Goal: Task Accomplishment & Management: Complete application form

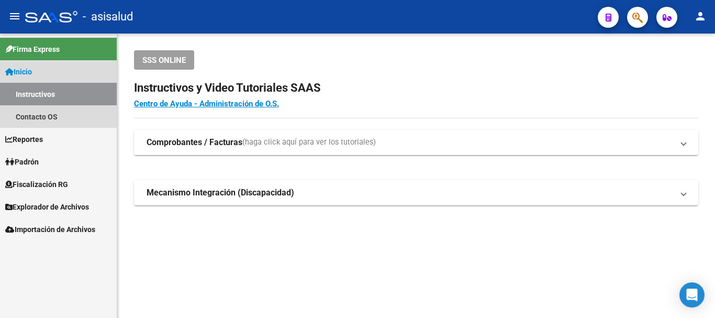
click at [32, 67] on span "Inicio" at bounding box center [18, 72] width 27 height 12
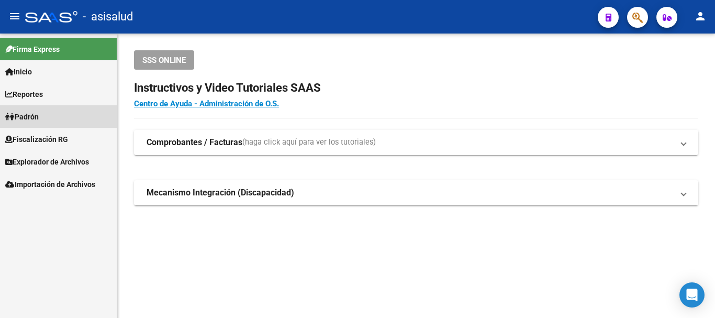
click at [27, 115] on span "Padrón" at bounding box center [21, 117] width 33 height 12
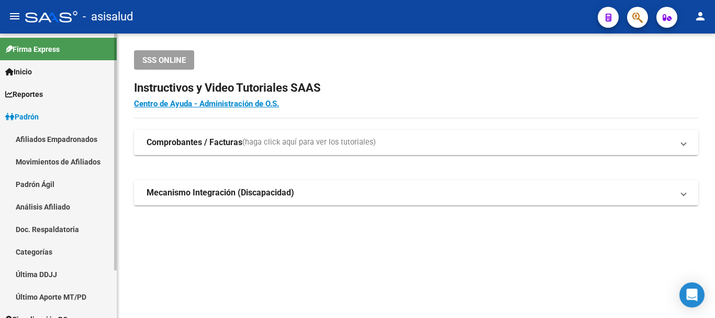
click at [47, 201] on link "Análisis Afiliado" at bounding box center [58, 206] width 117 height 22
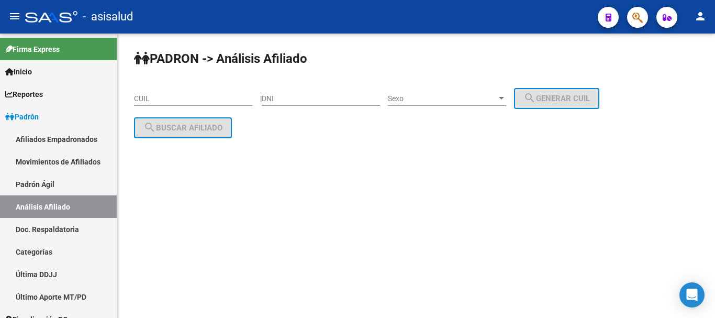
click at [159, 95] on input "CUIL" at bounding box center [193, 98] width 118 height 9
paste input "20-92997402-7"
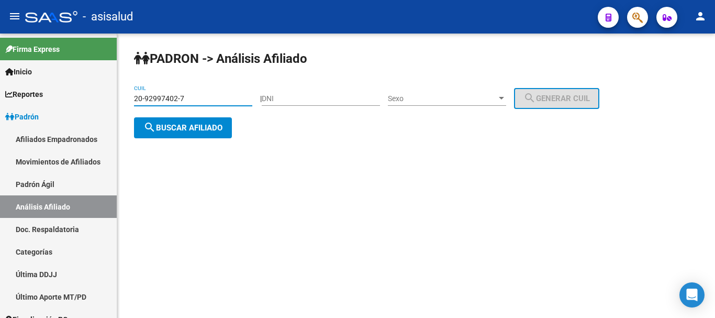
type input "20-92997402-7"
click at [162, 128] on span "search Buscar afiliado" at bounding box center [182, 127] width 79 height 9
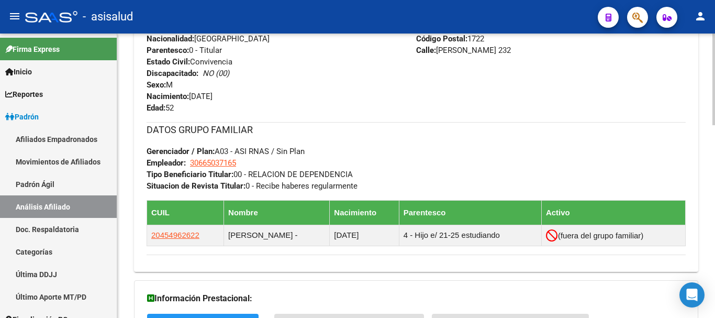
scroll to position [596, 0]
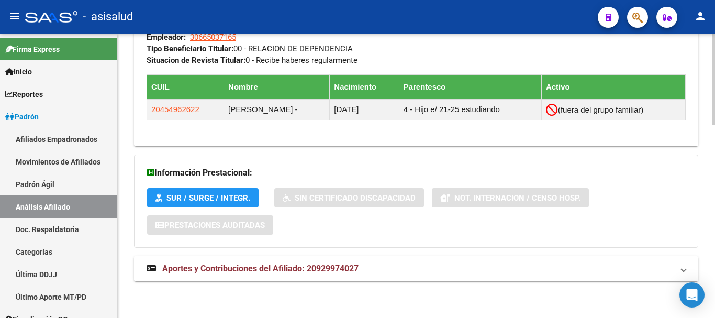
click at [303, 279] on mat-expansion-panel-header "Aportes y Contribuciones del Afiliado: 20929974027" at bounding box center [416, 268] width 564 height 25
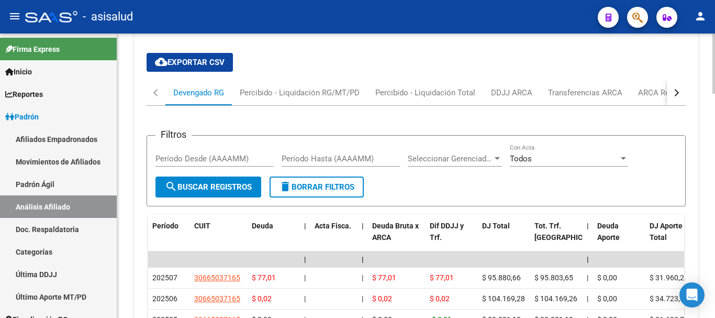
scroll to position [910, 0]
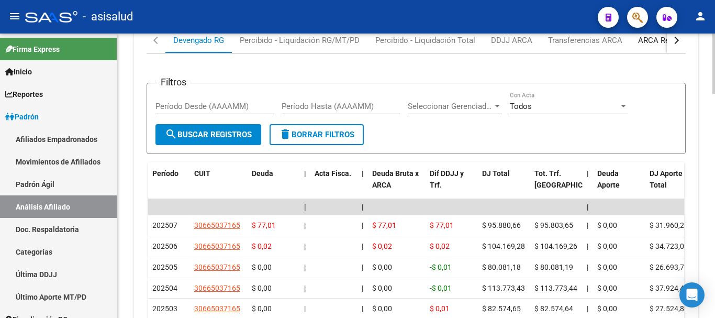
click at [645, 35] on div "ARCA Relaciones Laborales" at bounding box center [687, 41] width 98 height 12
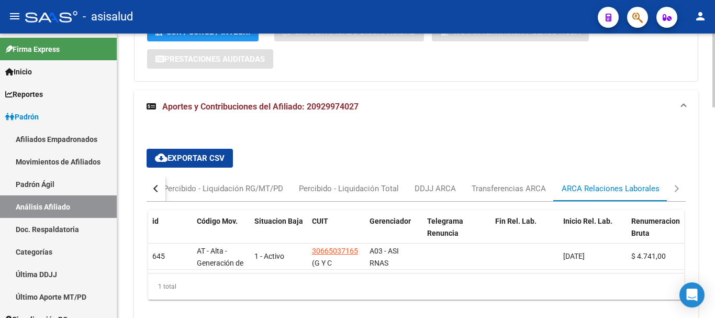
scroll to position [814, 0]
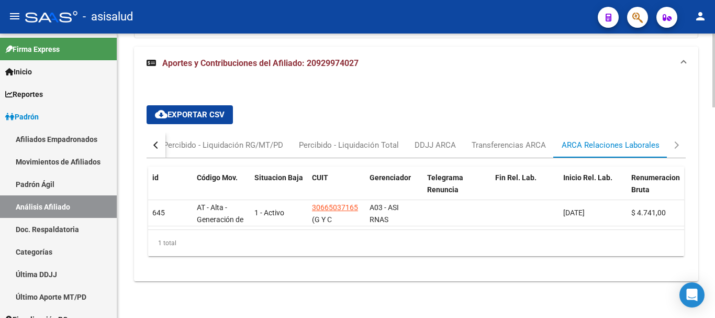
click at [164, 136] on button "button" at bounding box center [155, 144] width 19 height 25
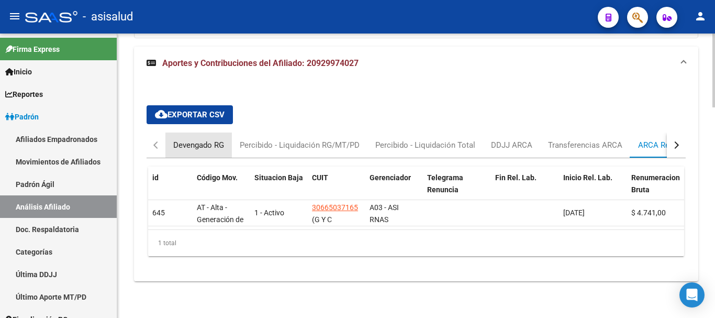
click at [202, 139] on div "Devengado RG" at bounding box center [198, 145] width 51 height 12
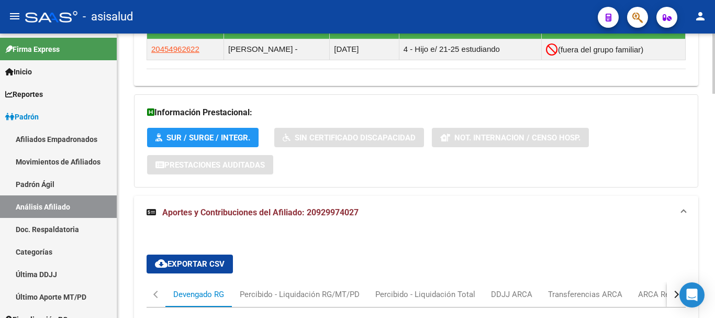
scroll to position [604, 0]
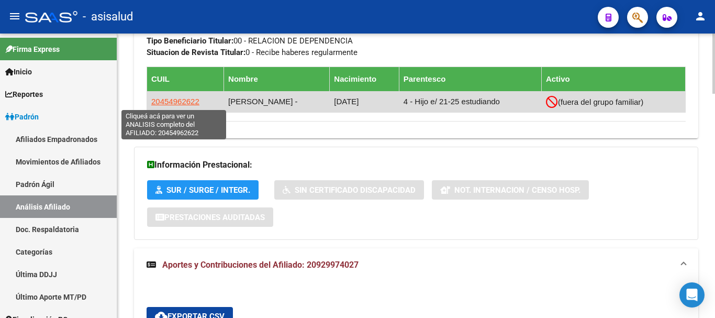
click at [183, 97] on span "20454962622" at bounding box center [175, 101] width 48 height 9
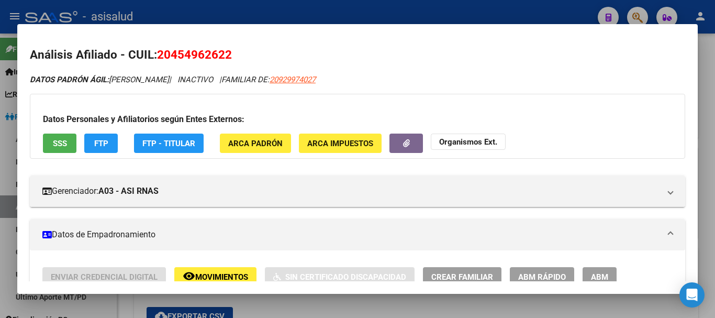
click at [530, 274] on span "ABM Rápido" at bounding box center [542, 276] width 48 height 9
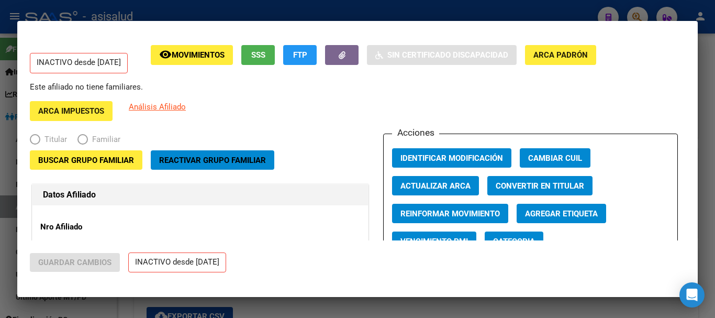
radio input "true"
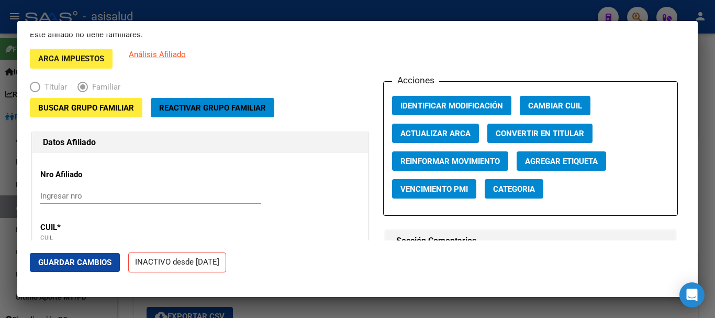
scroll to position [105, 0]
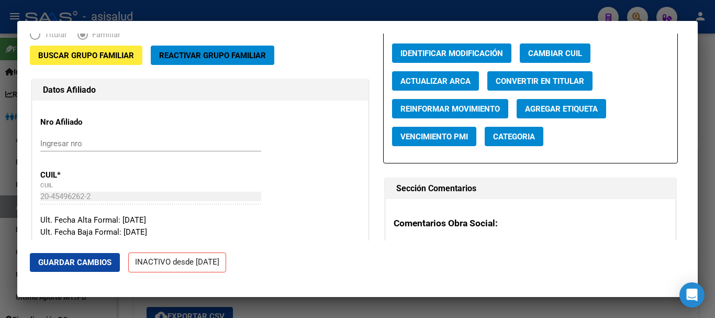
click at [227, 54] on span "Reactivar Grupo Familiar" at bounding box center [212, 55] width 107 height 9
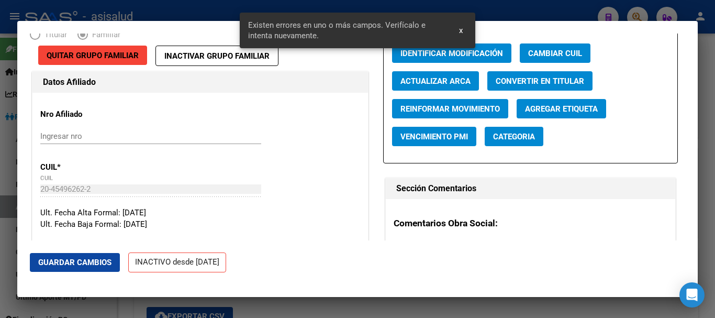
drag, startPoint x: 542, startPoint y: 83, endPoint x: 367, endPoint y: 144, distance: 185.3
click at [407, 80] on span "Actualizar ARCA" at bounding box center [435, 80] width 70 height 9
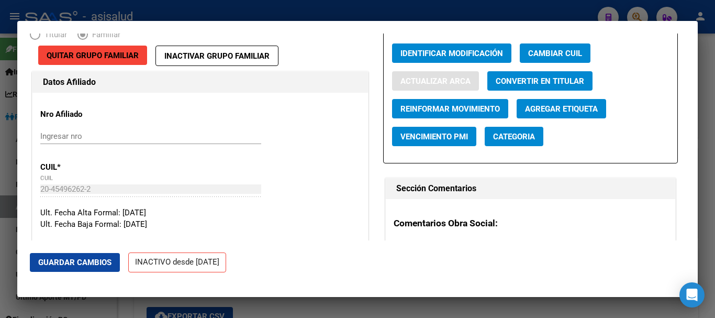
type input "[PERSON_NAME]"
type input "MERLO"
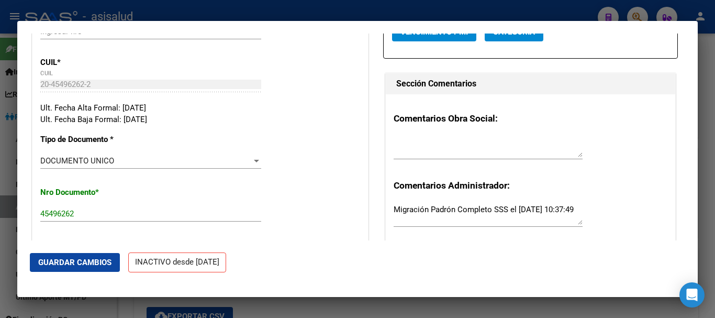
scroll to position [314, 0]
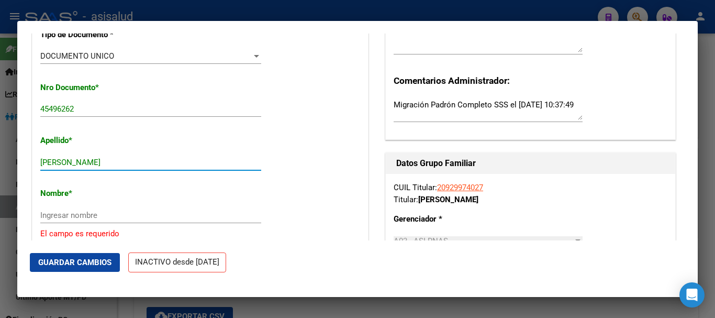
drag, startPoint x: 88, startPoint y: 161, endPoint x: 142, endPoint y: 161, distance: 54.4
click at [142, 161] on input "[PERSON_NAME]" at bounding box center [150, 161] width 221 height 9
type input "[PERSON_NAME]"
click at [100, 209] on div "Ingresar nombre" at bounding box center [150, 215] width 221 height 16
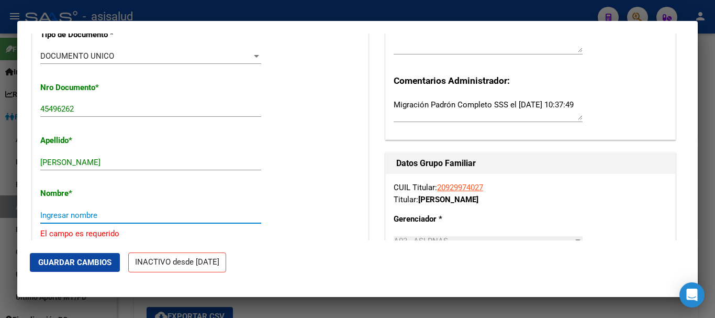
paste input "[PERSON_NAME]"
type input "[PERSON_NAME]"
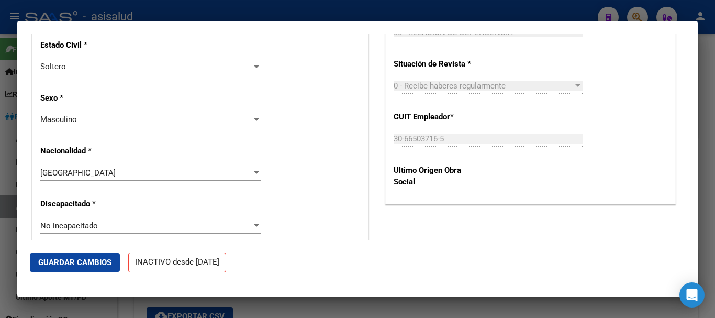
scroll to position [680, 0]
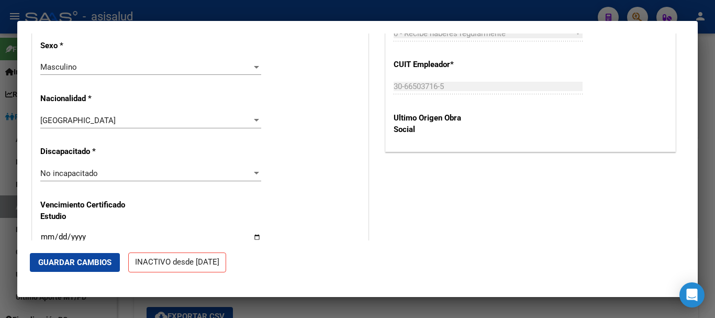
click at [44, 236] on input "Ingresar fecha" at bounding box center [150, 240] width 221 height 17
type input "[DATE]"
click at [97, 261] on span "Guardar Cambios" at bounding box center [74, 261] width 73 height 9
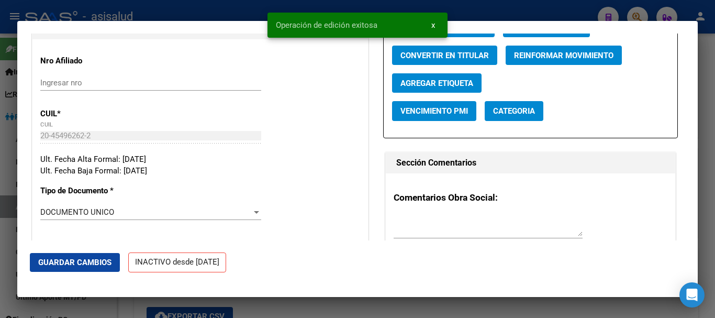
scroll to position [106, 0]
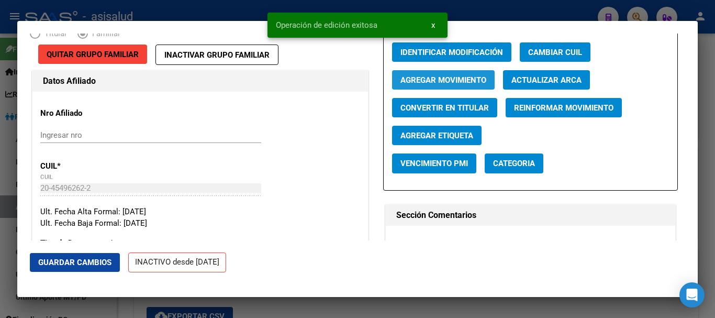
click at [437, 84] on span "Agregar Movimiento" at bounding box center [443, 79] width 86 height 9
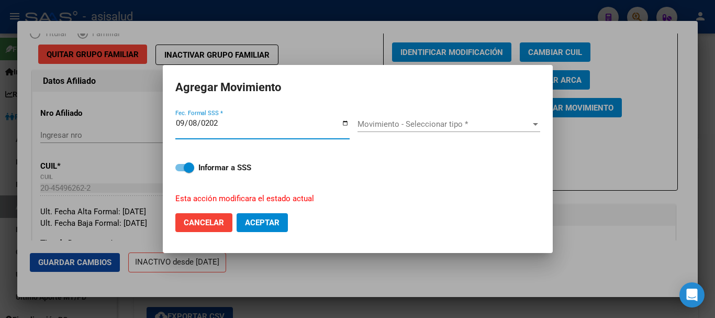
type input "[DATE]"
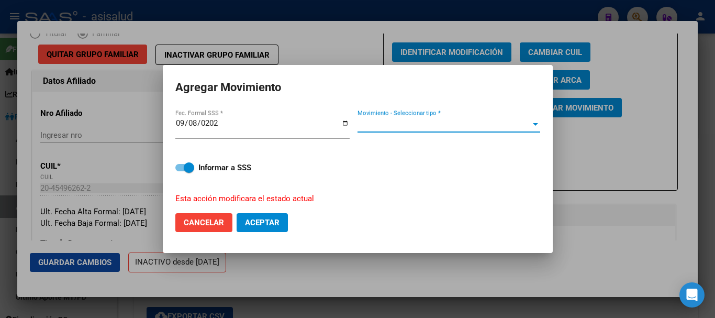
click at [455, 127] on span "Movimiento - Seleccionar tipo *" at bounding box center [443, 123] width 173 height 9
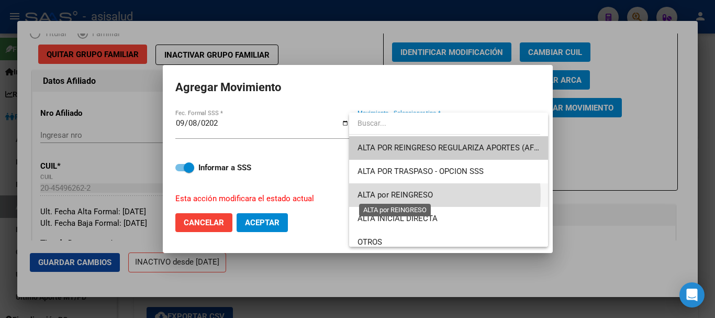
click at [408, 194] on span "ALTA por REINGRESO" at bounding box center [394, 194] width 75 height 9
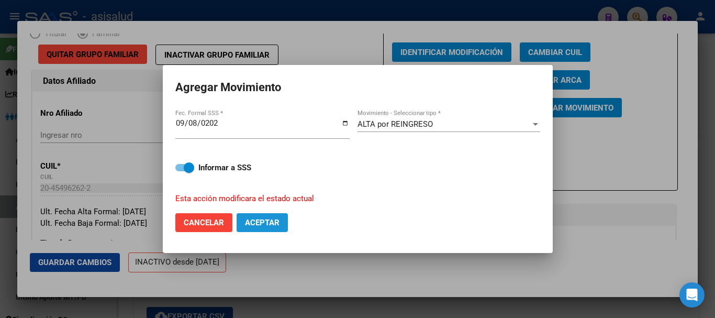
click at [270, 224] on span "Aceptar" at bounding box center [262, 222] width 35 height 9
checkbox input "false"
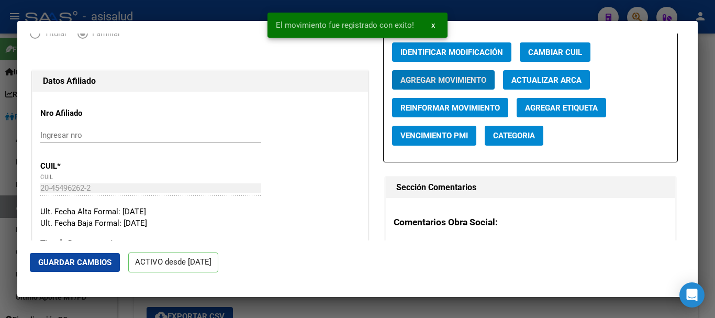
click at [98, 260] on span "Guardar Cambios" at bounding box center [74, 261] width 73 height 9
click at [714, 132] on div at bounding box center [357, 159] width 715 height 318
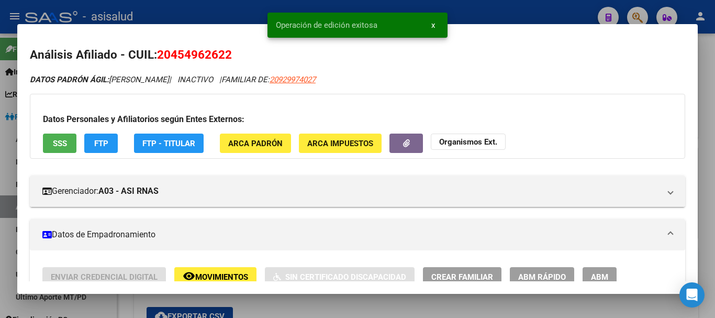
click at [714, 82] on div at bounding box center [357, 159] width 715 height 318
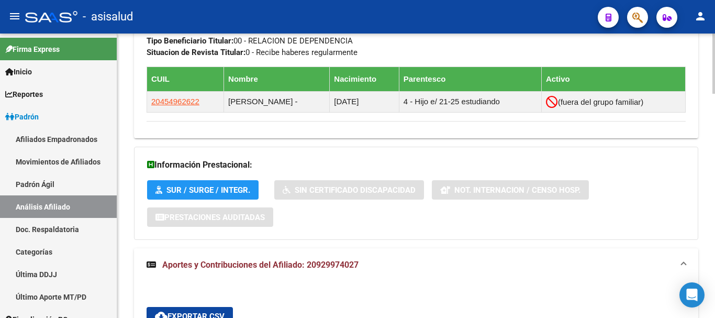
scroll to position [552, 0]
